Goal: Task Accomplishment & Management: Manage account settings

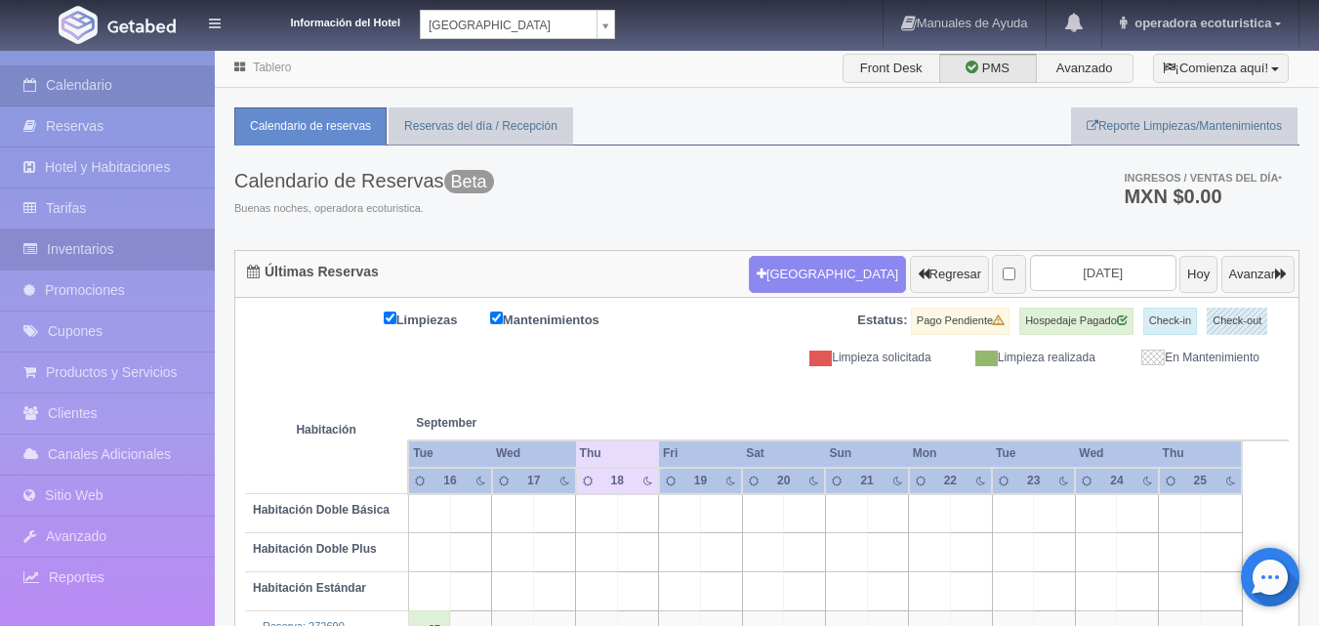
click at [105, 258] on link "Inventarios" at bounding box center [107, 249] width 215 height 40
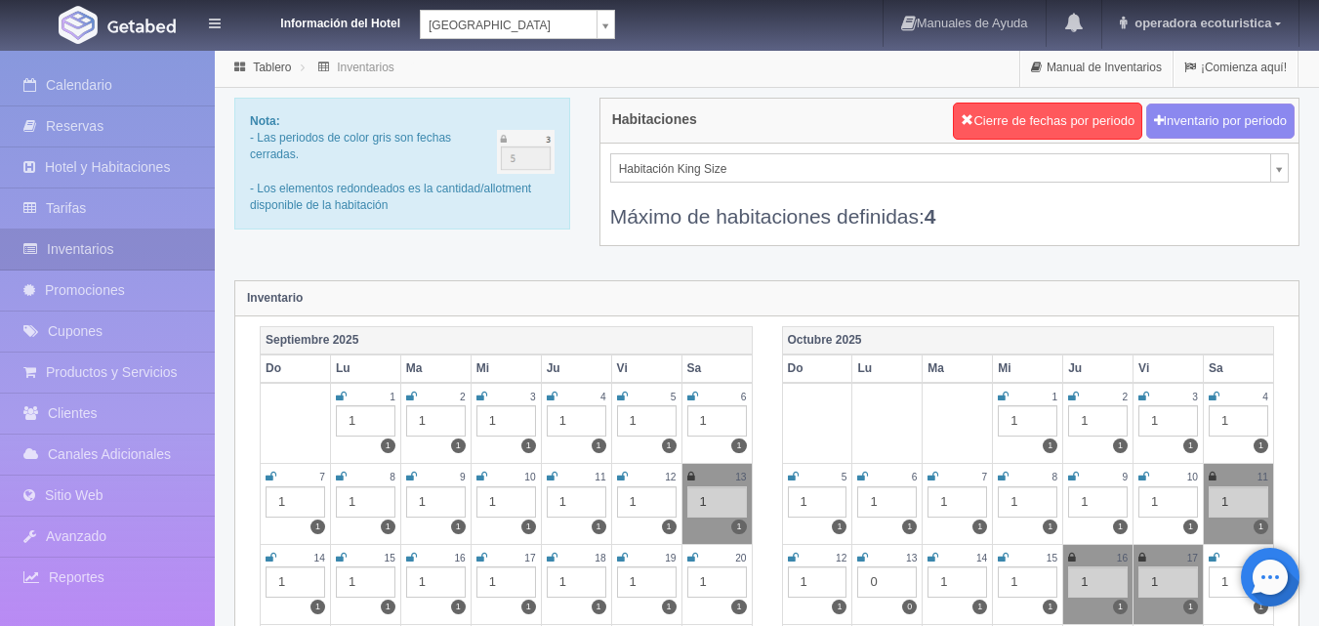
click at [1000, 559] on icon at bounding box center [1003, 558] width 11 height 12
click at [1144, 557] on icon at bounding box center [1143, 558] width 8 height 12
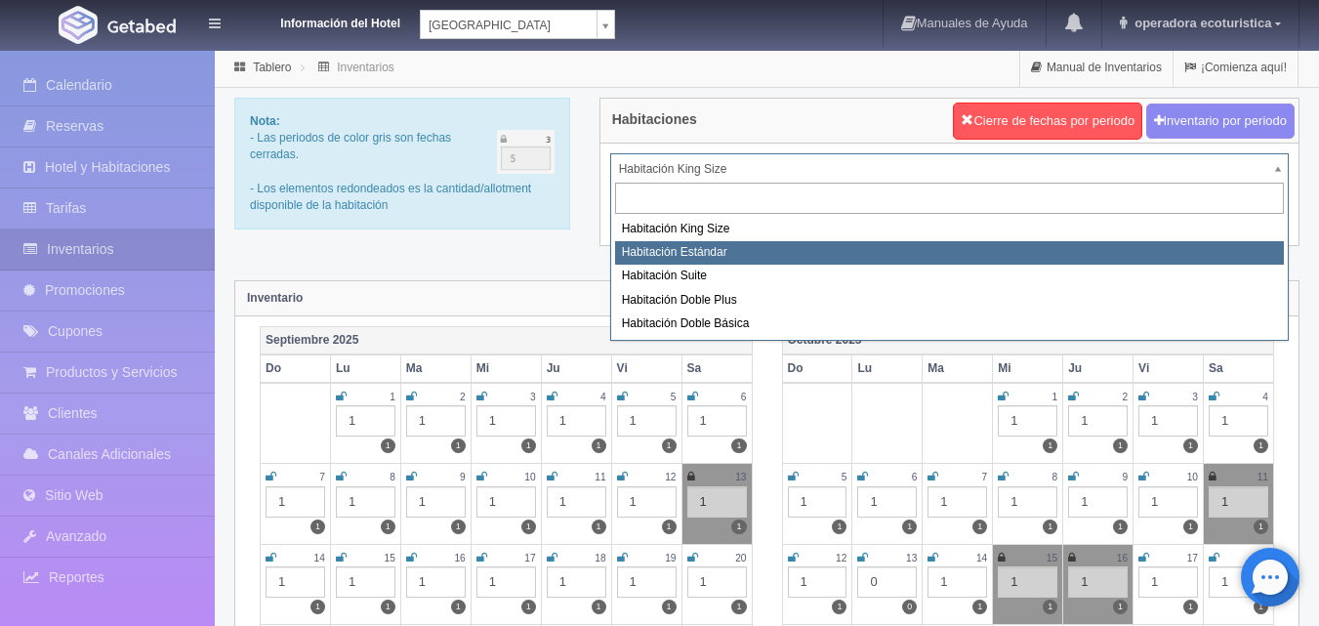
select select "1663"
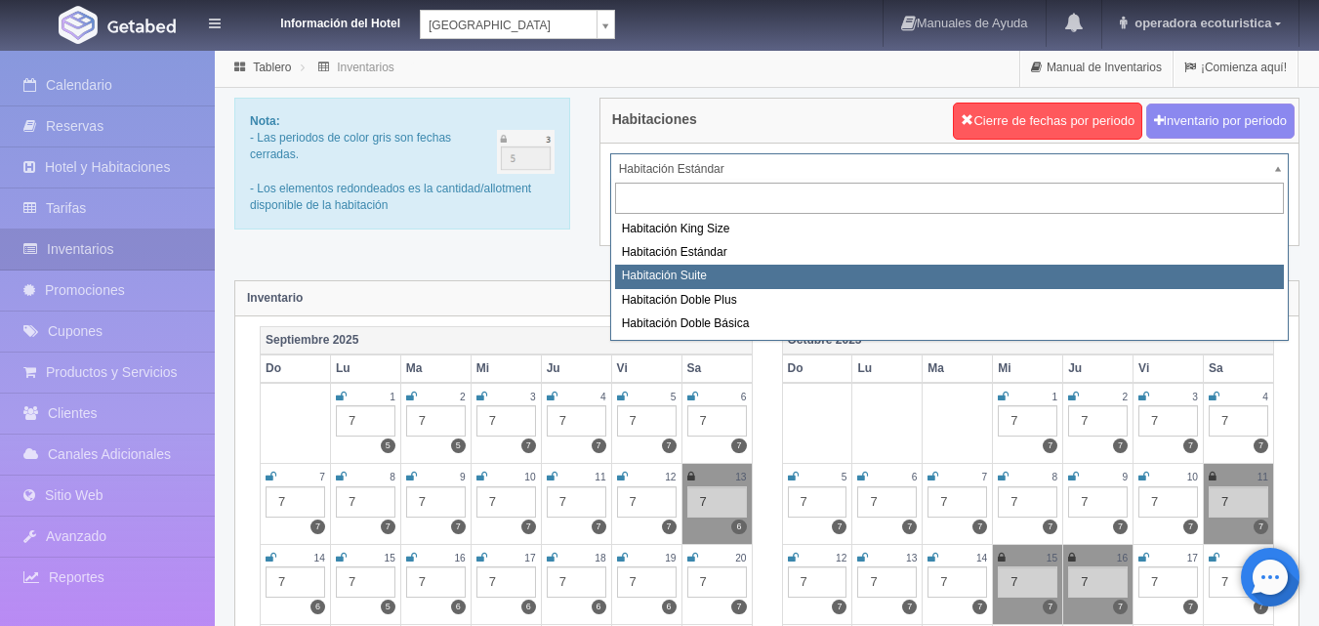
select select "1664"
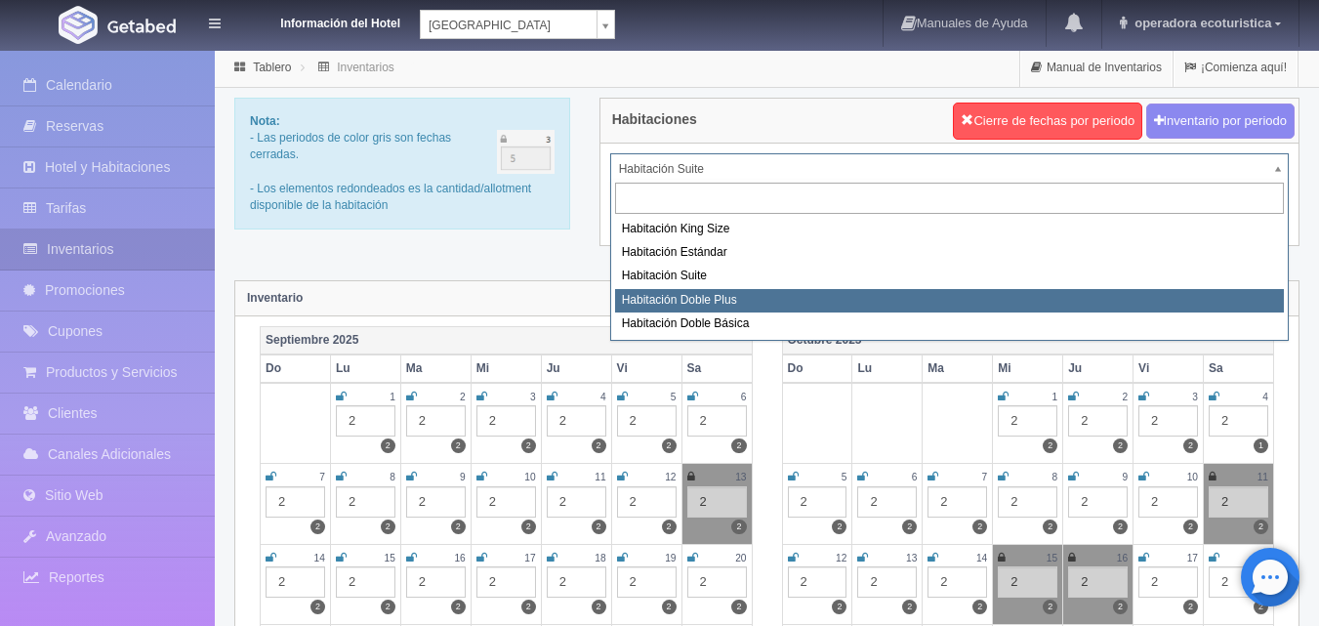
select select "1665"
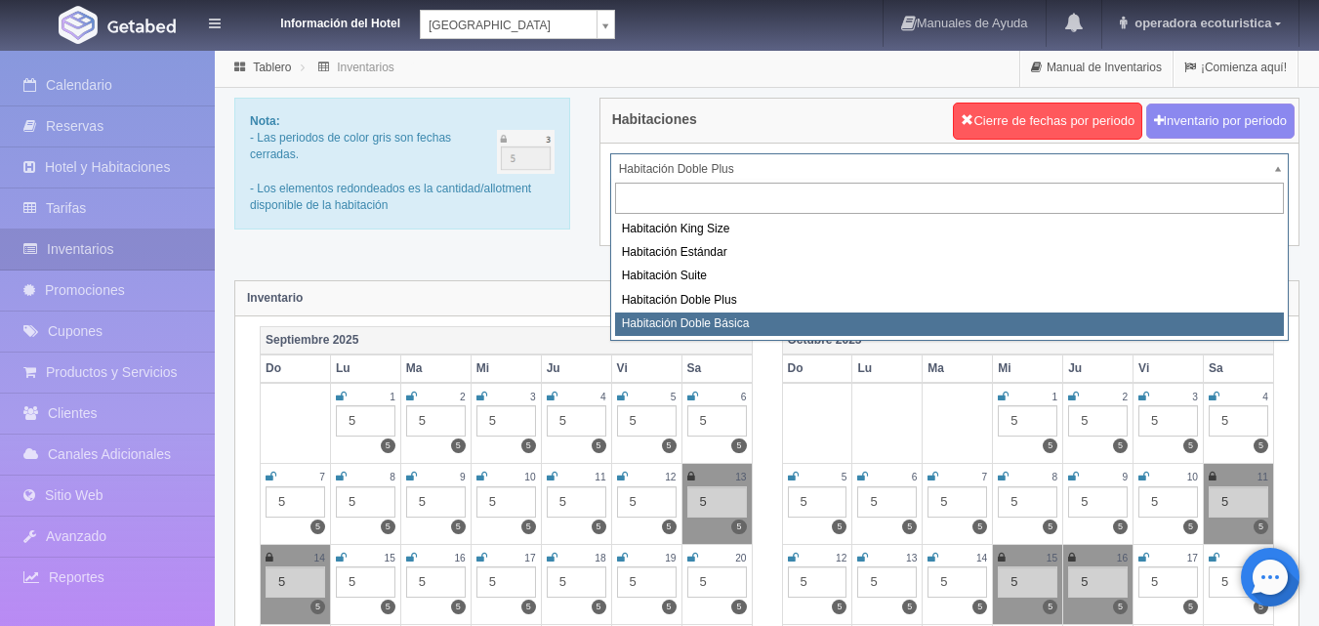
select select "1666"
